Goal: Task Accomplishment & Management: Complete application form

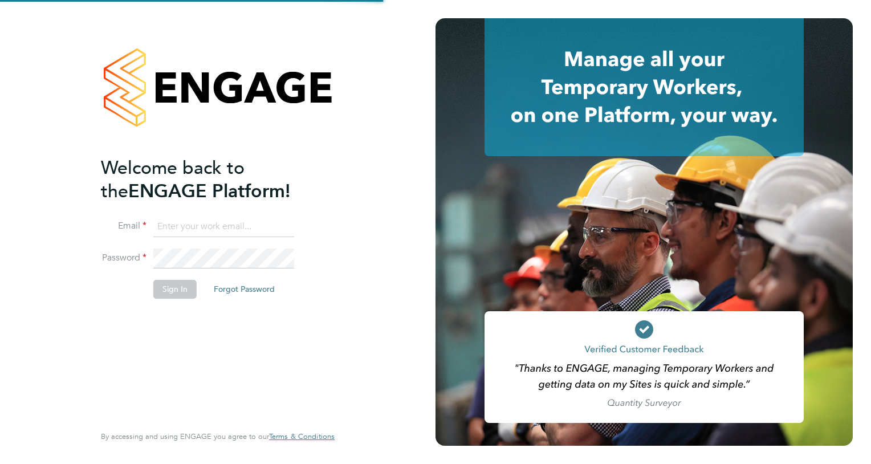
type input "simon.nichols@vistry.co.uk"
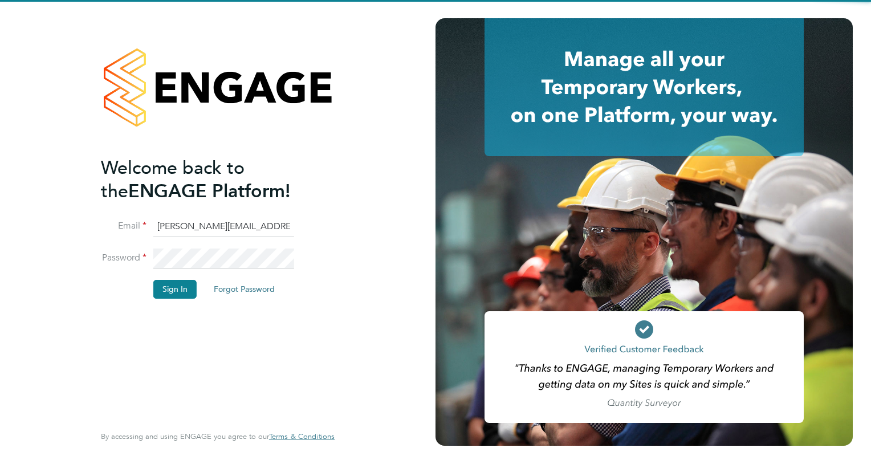
click at [316, 276] on li "Password" at bounding box center [212, 264] width 222 height 32
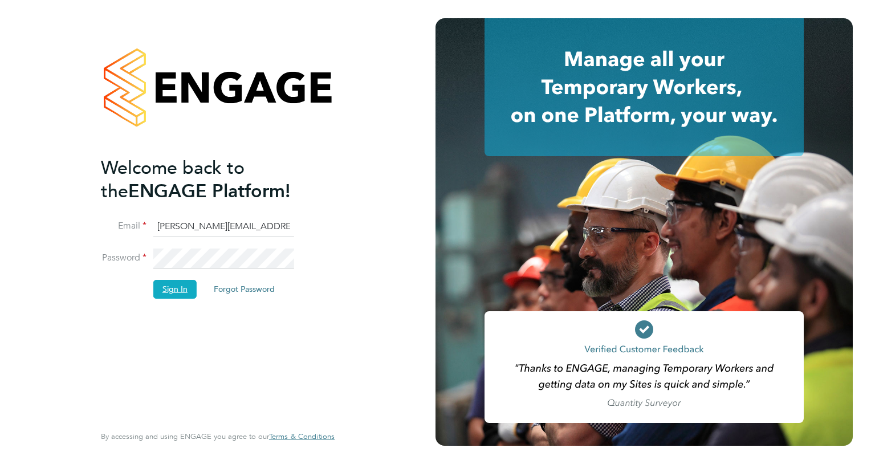
click at [166, 288] on button "Sign In" at bounding box center [174, 289] width 43 height 18
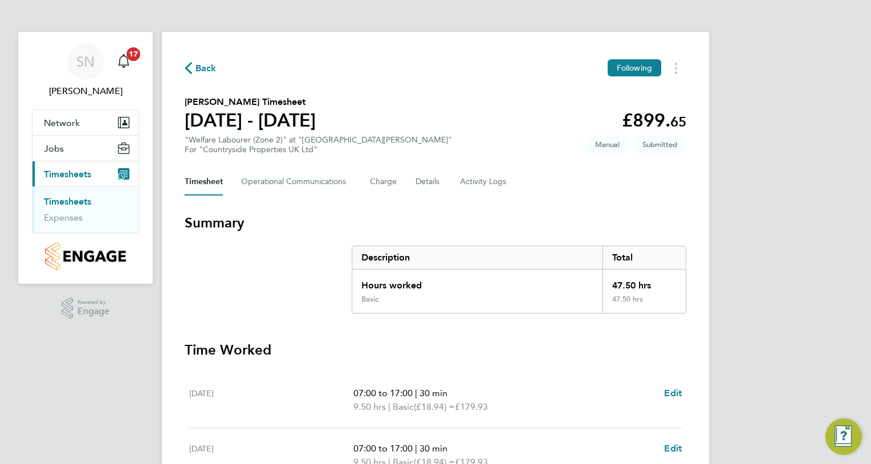
click at [666, 197] on div "Back Following [PERSON_NAME] Timesheet [DATE] - [DATE] £899. 65 "Welfare Labour…" at bounding box center [435, 423] width 547 height 782
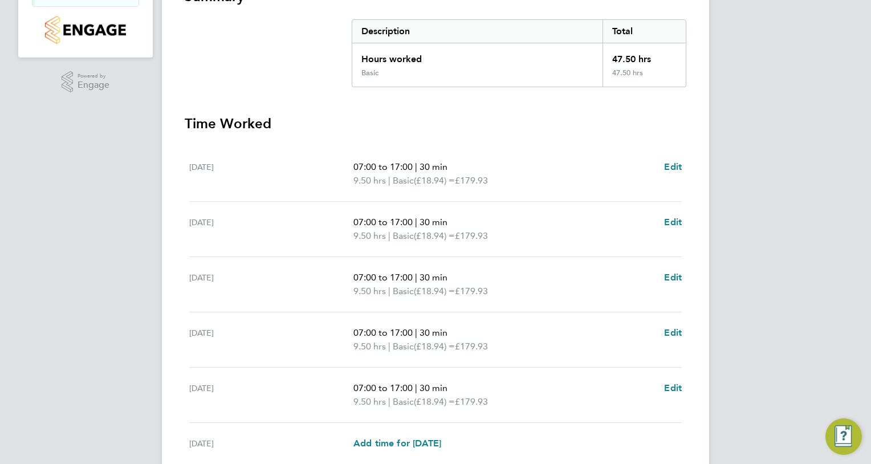
scroll to position [228, 0]
click at [675, 162] on span "Edit" at bounding box center [673, 165] width 18 height 11
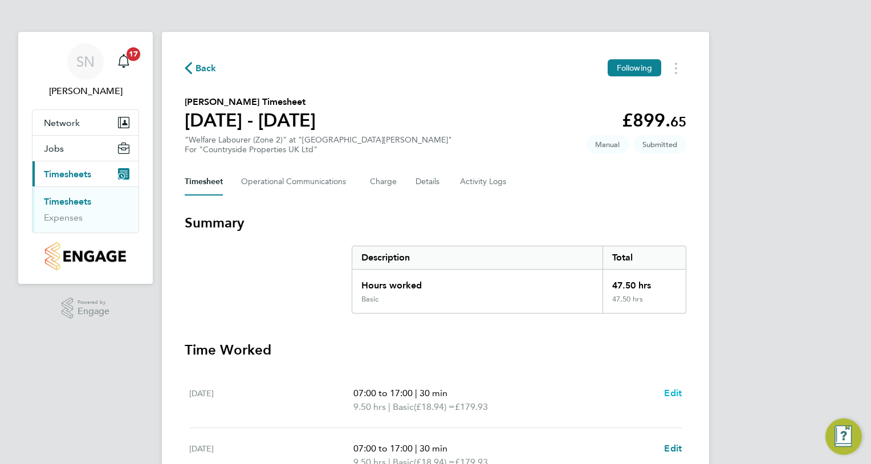
select select "30"
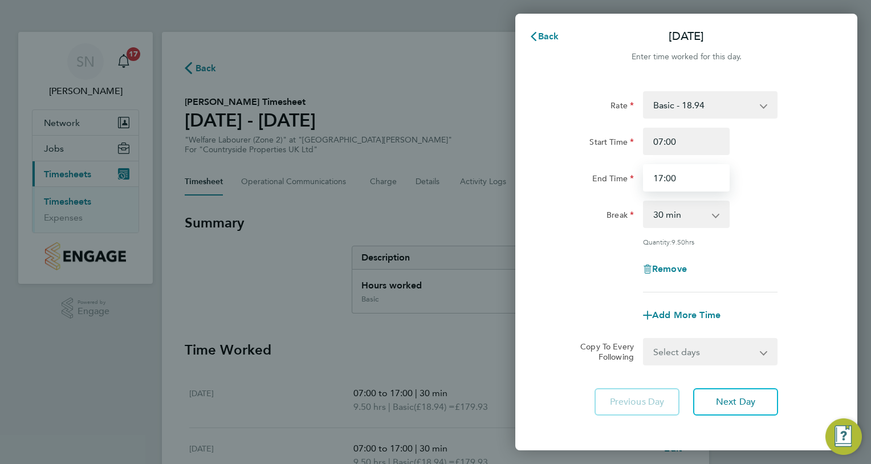
click at [687, 176] on input "17:00" at bounding box center [686, 177] width 87 height 27
type input "1"
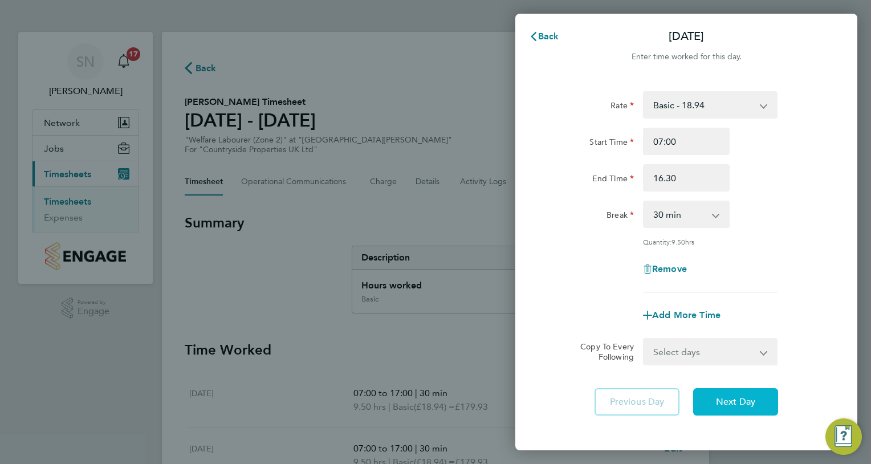
type input "16:30"
click at [736, 402] on span "Next Day" at bounding box center [735, 401] width 39 height 11
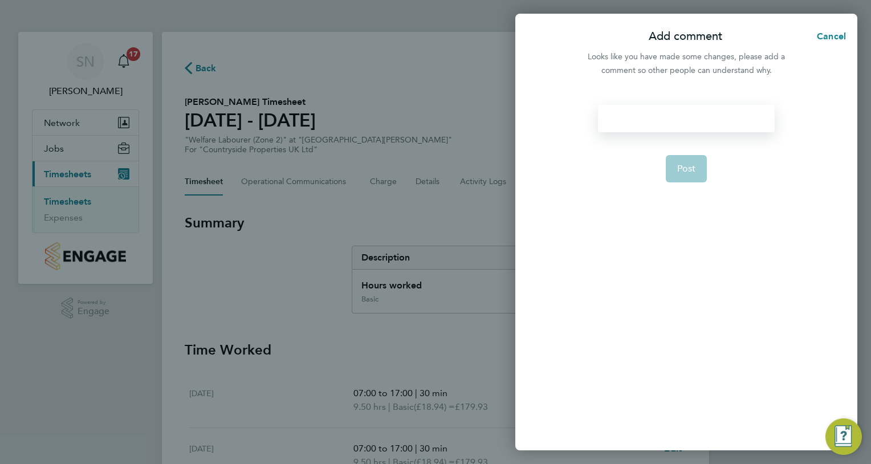
click at [683, 116] on div at bounding box center [686, 118] width 176 height 27
click at [686, 121] on div at bounding box center [686, 118] width 176 height 27
click at [687, 163] on span "Post" at bounding box center [686, 168] width 19 height 11
select select "30"
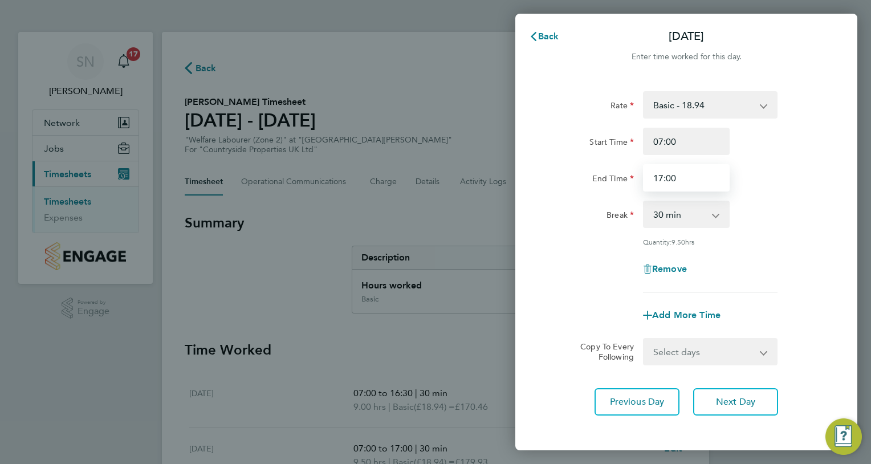
click at [679, 178] on input "17:00" at bounding box center [686, 177] width 87 height 27
type input "1"
type input "16:30"
click at [764, 349] on app-icon-cross-button at bounding box center [771, 351] width 14 height 25
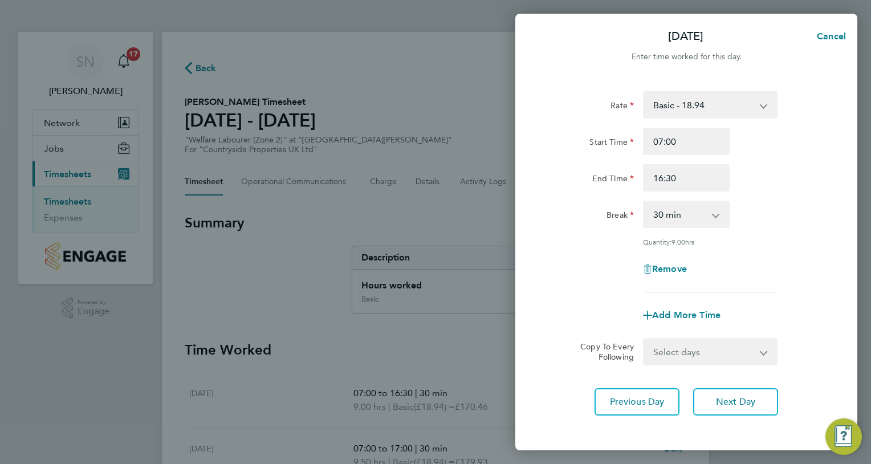
click at [764, 350] on app-icon-cross-button at bounding box center [771, 351] width 14 height 25
click at [729, 396] on span "Next Day" at bounding box center [735, 401] width 39 height 11
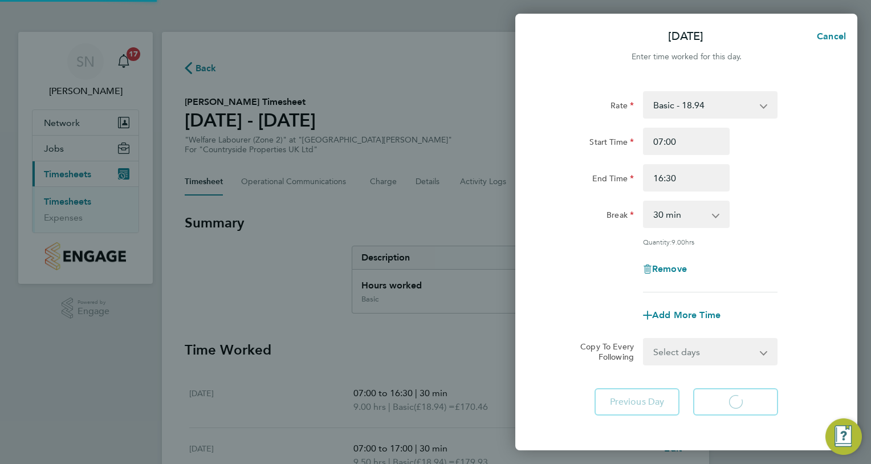
select select "30"
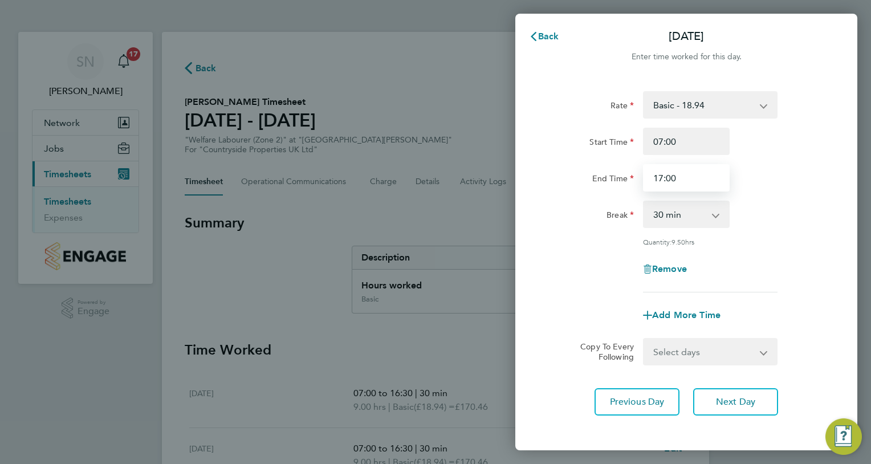
click at [677, 180] on input "17:00" at bounding box center [686, 177] width 87 height 27
type input "1"
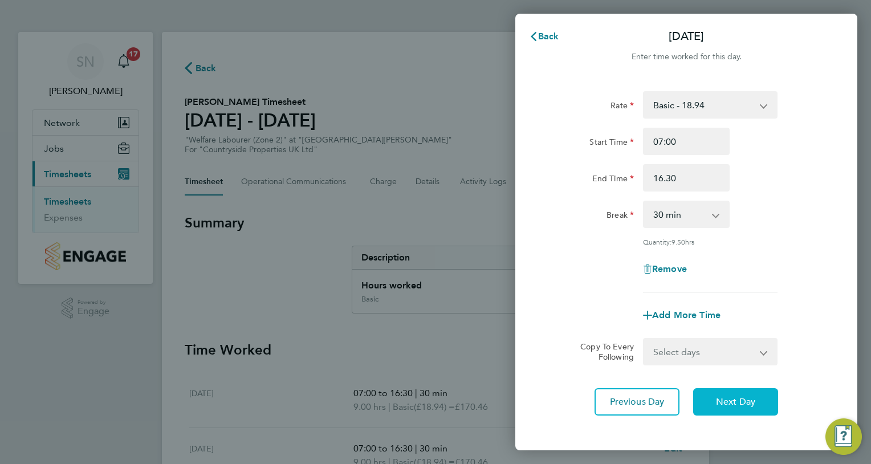
type input "16:30"
click at [727, 406] on button "Next Day" at bounding box center [735, 401] width 85 height 27
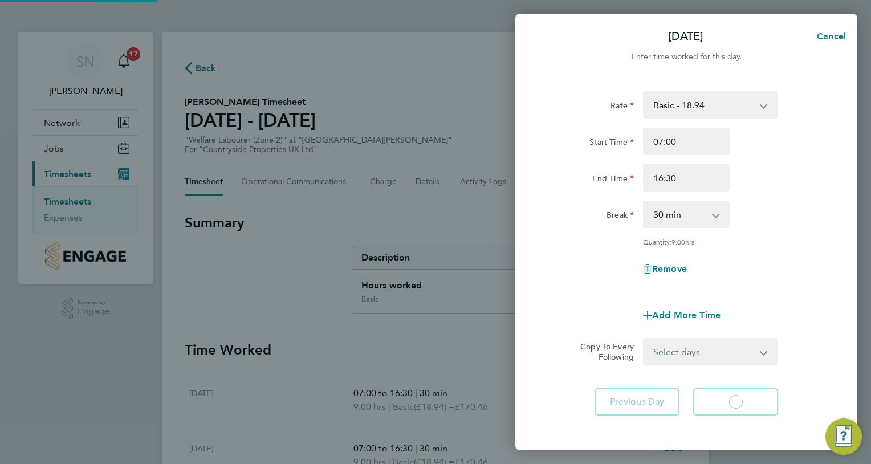
select select "30"
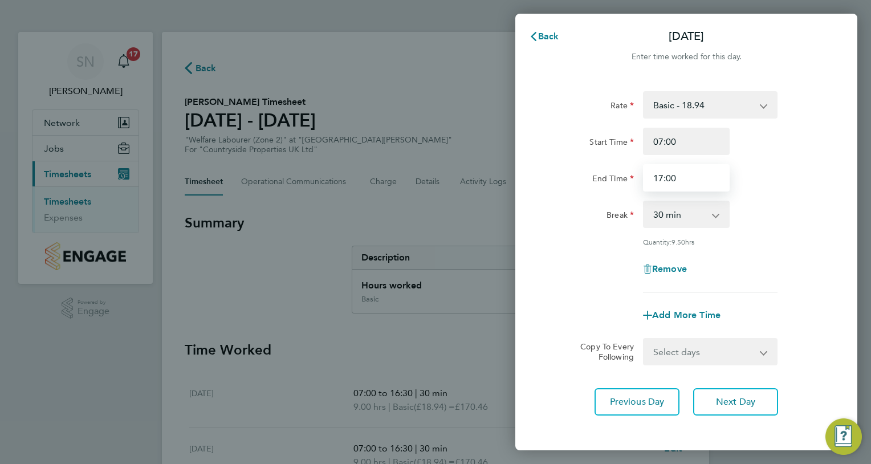
click at [680, 174] on input "17:00" at bounding box center [686, 177] width 87 height 27
type input "1"
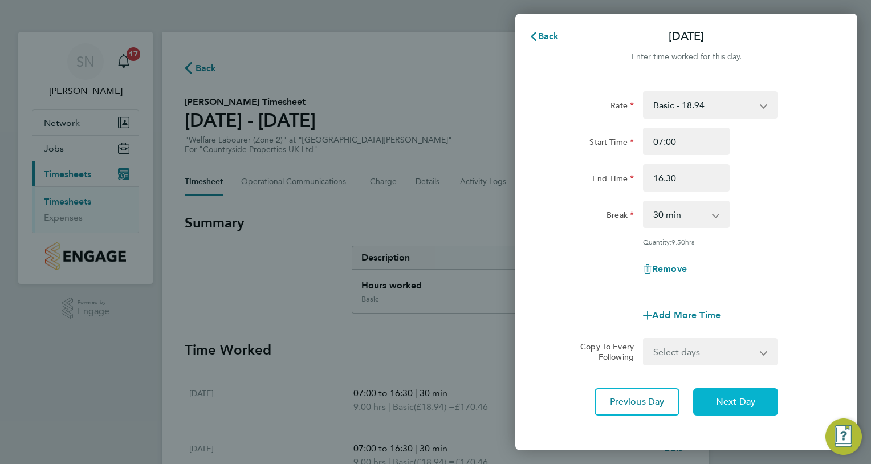
type input "16:30"
click at [732, 399] on span "Next Day" at bounding box center [735, 401] width 39 height 11
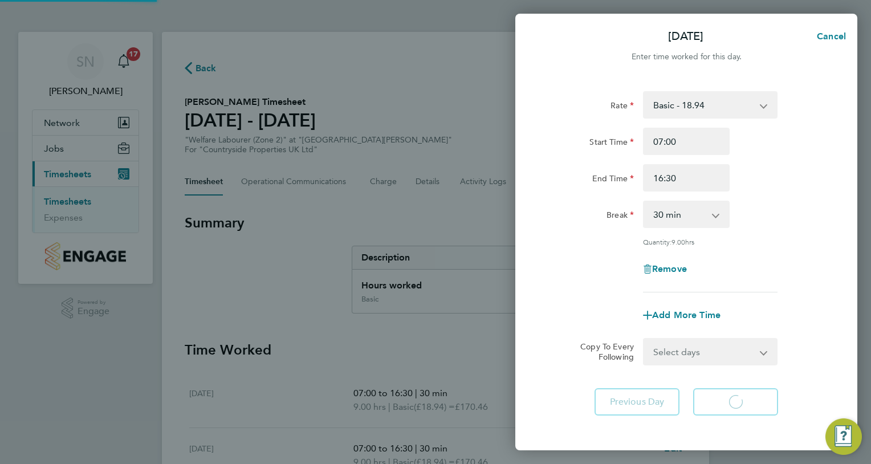
select select "30"
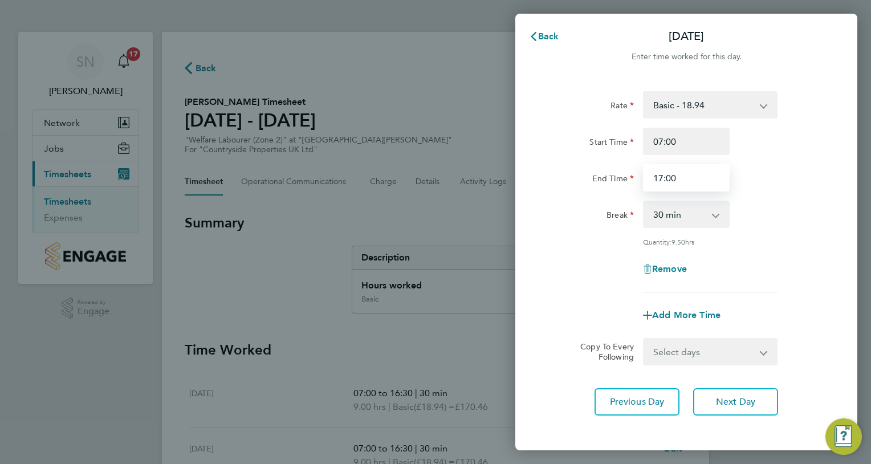
click at [679, 176] on input "17:00" at bounding box center [686, 177] width 87 height 27
type input "1"
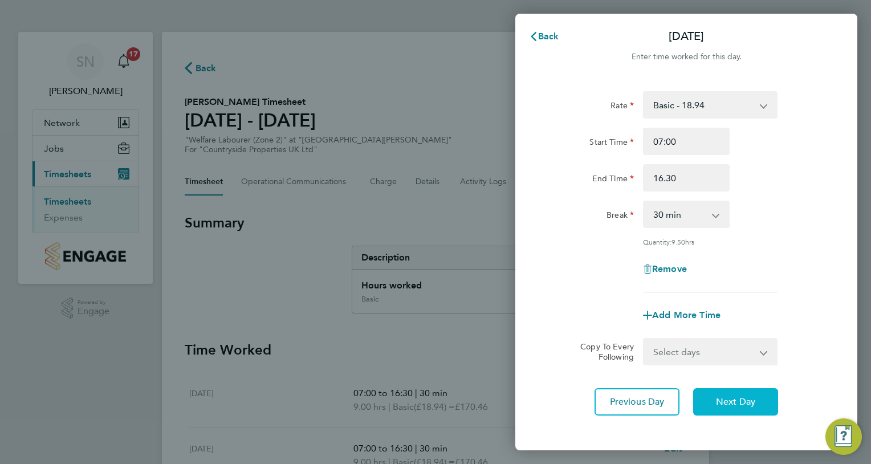
type input "16:30"
click at [736, 402] on span "Next Day" at bounding box center [735, 401] width 39 height 11
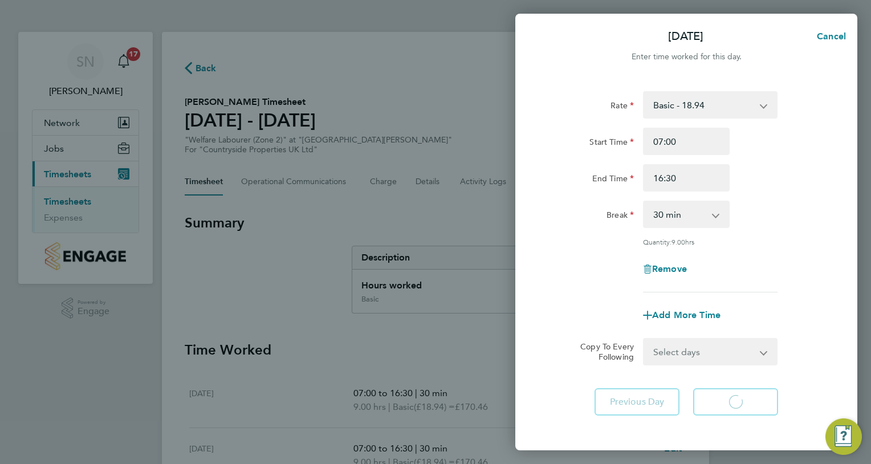
select select "30"
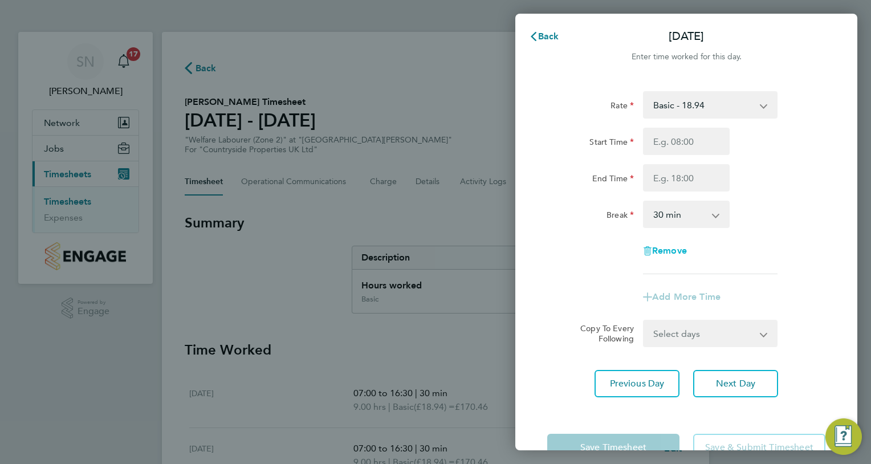
click at [670, 251] on span "Remove" at bounding box center [669, 250] width 35 height 11
select select "null"
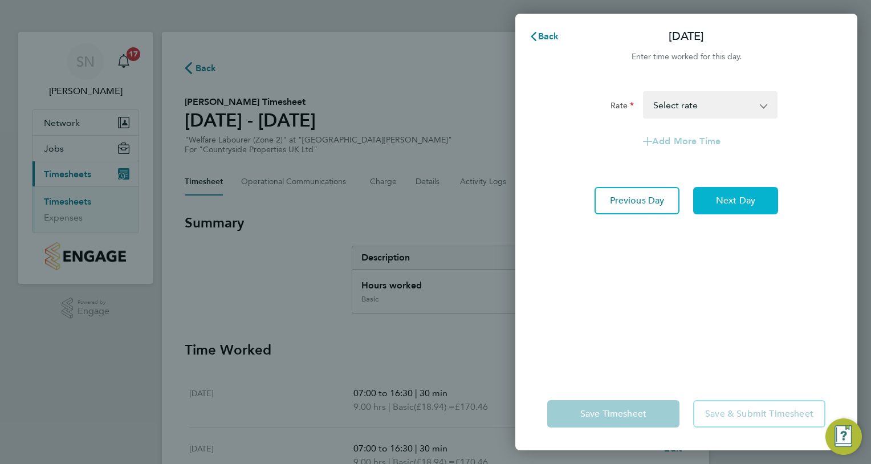
click at [728, 203] on span "Next Day" at bounding box center [735, 200] width 39 height 11
select select "30"
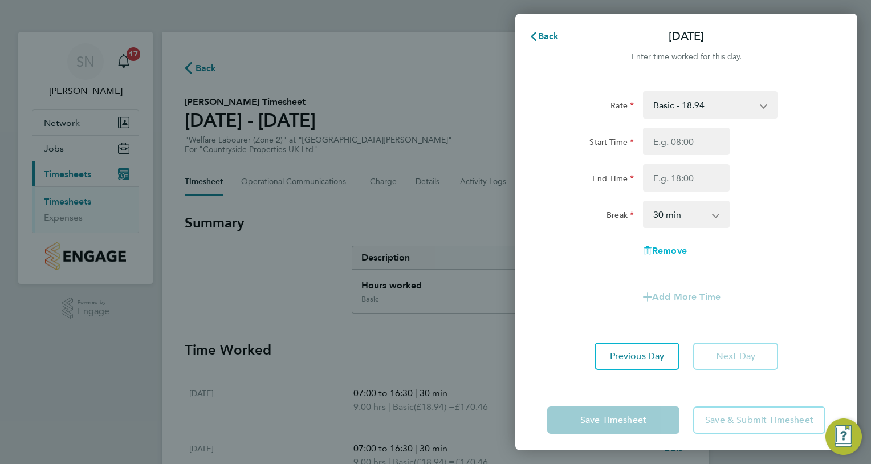
click at [663, 251] on span "Remove" at bounding box center [669, 250] width 35 height 11
select select "null"
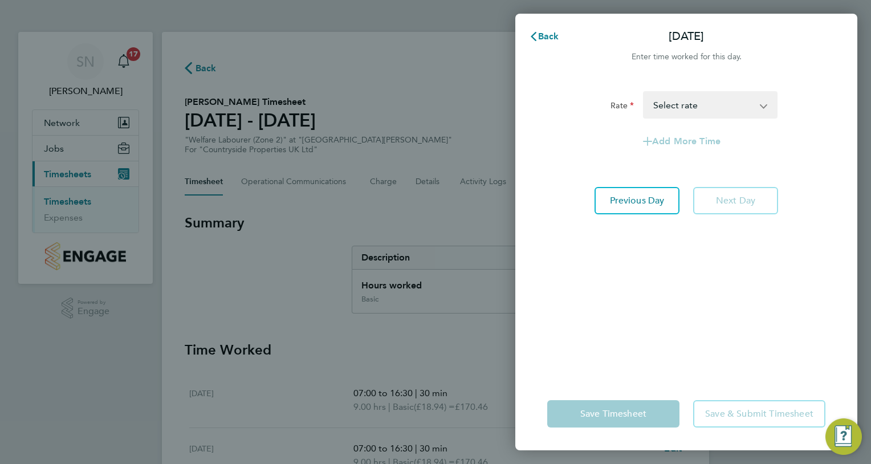
click at [706, 252] on div "Rate Basic - 18.94 Select rate Add More Time Previous Day Next Day" at bounding box center [686, 227] width 342 height 300
click at [761, 105] on select "Basic - 18.94 Select rate" at bounding box center [703, 104] width 119 height 25
click at [549, 35] on span "Back" at bounding box center [548, 36] width 21 height 11
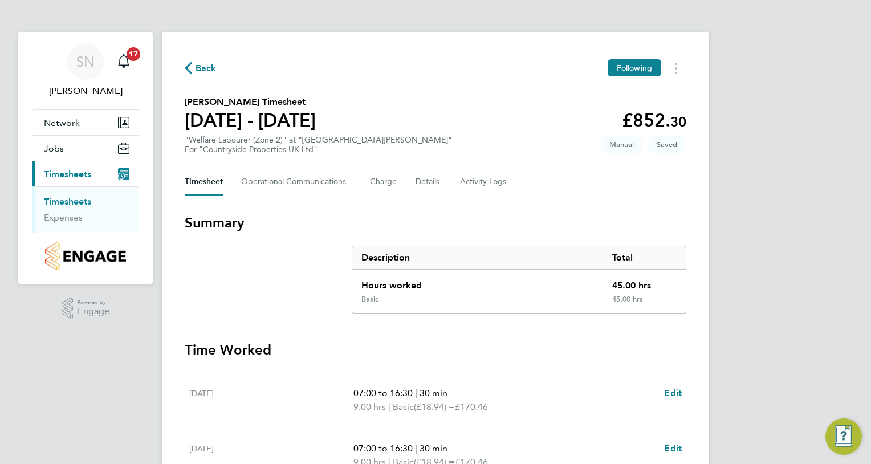
click at [686, 343] on h3 "Time Worked" at bounding box center [435, 350] width 501 height 18
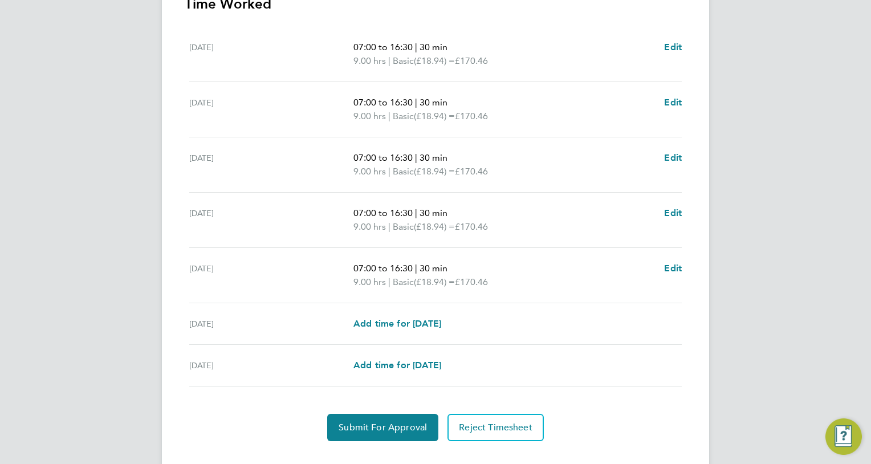
scroll to position [344, 0]
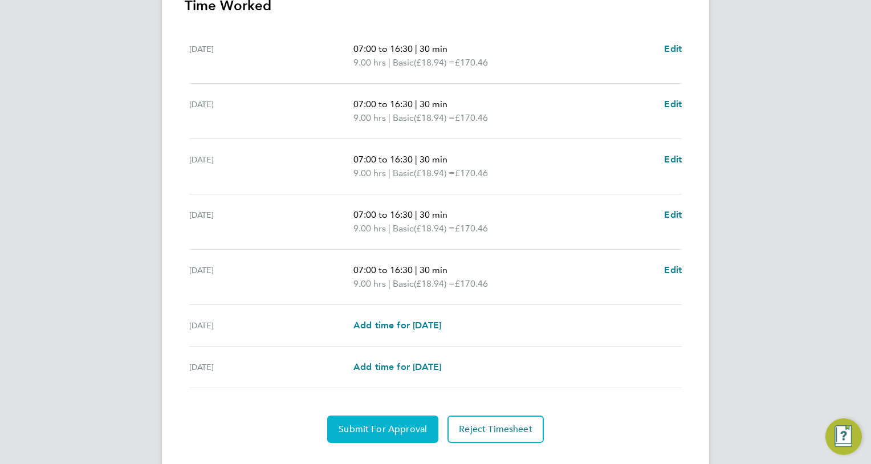
click at [378, 427] on span "Submit For Approval" at bounding box center [382, 428] width 88 height 11
click at [378, 427] on span "Approve Timesheet" at bounding box center [383, 428] width 84 height 11
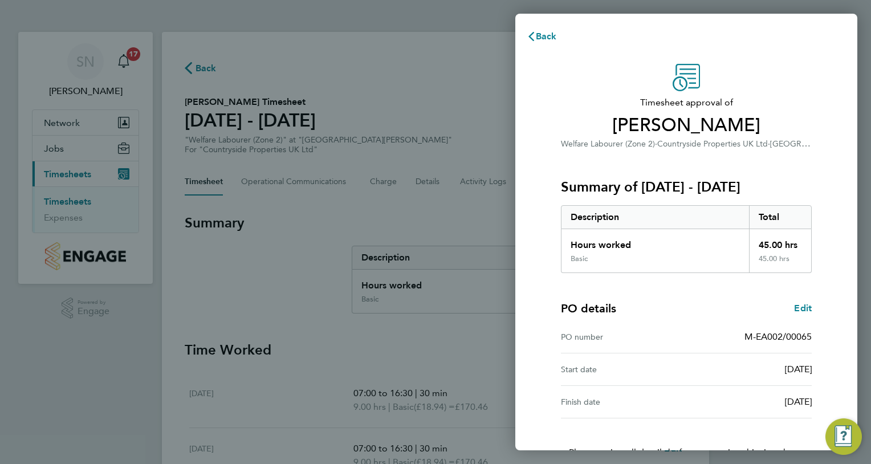
click at [733, 301] on div "PO details Edit" at bounding box center [686, 308] width 251 height 16
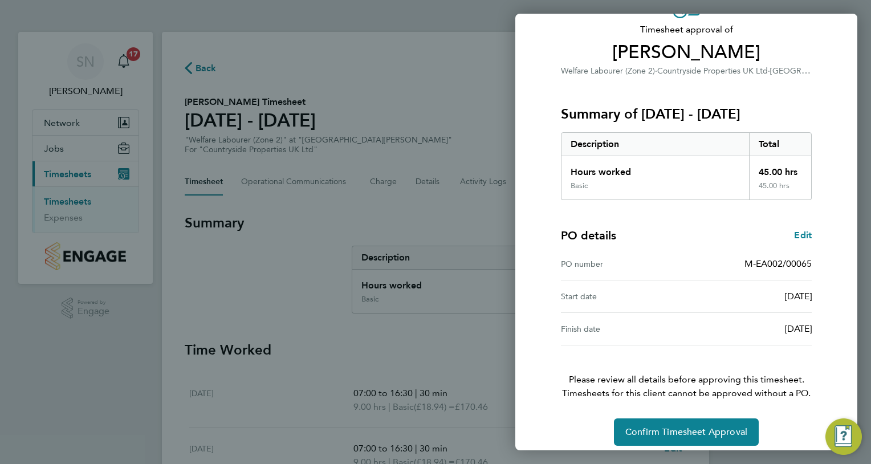
scroll to position [81, 0]
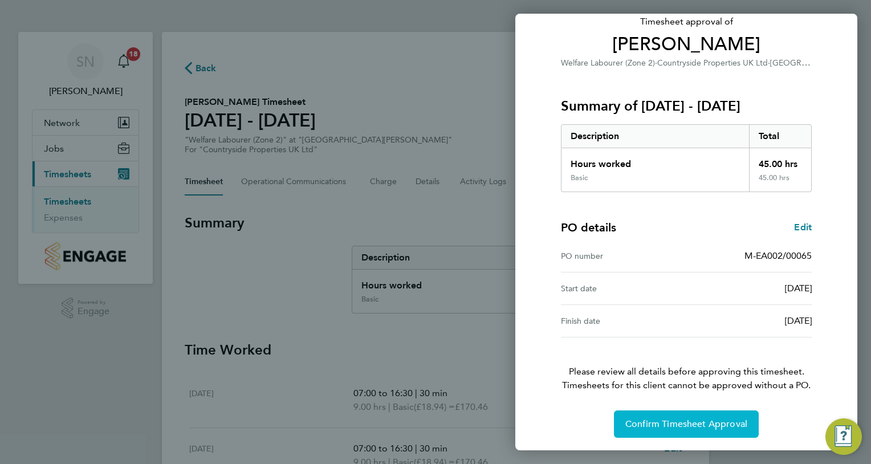
click at [682, 419] on span "Confirm Timesheet Approval" at bounding box center [686, 423] width 122 height 11
